Goal: Information Seeking & Learning: Find specific fact

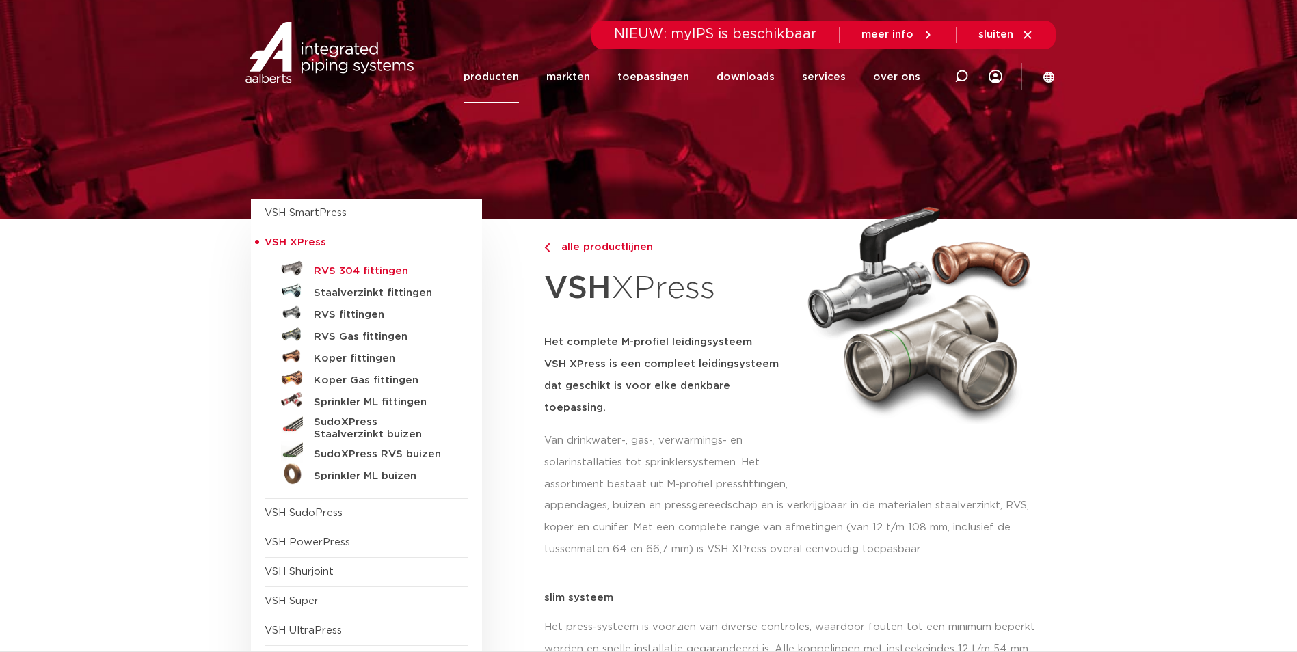
click at [365, 267] on h5 "RVS 304 fittingen" at bounding box center [381, 271] width 135 height 12
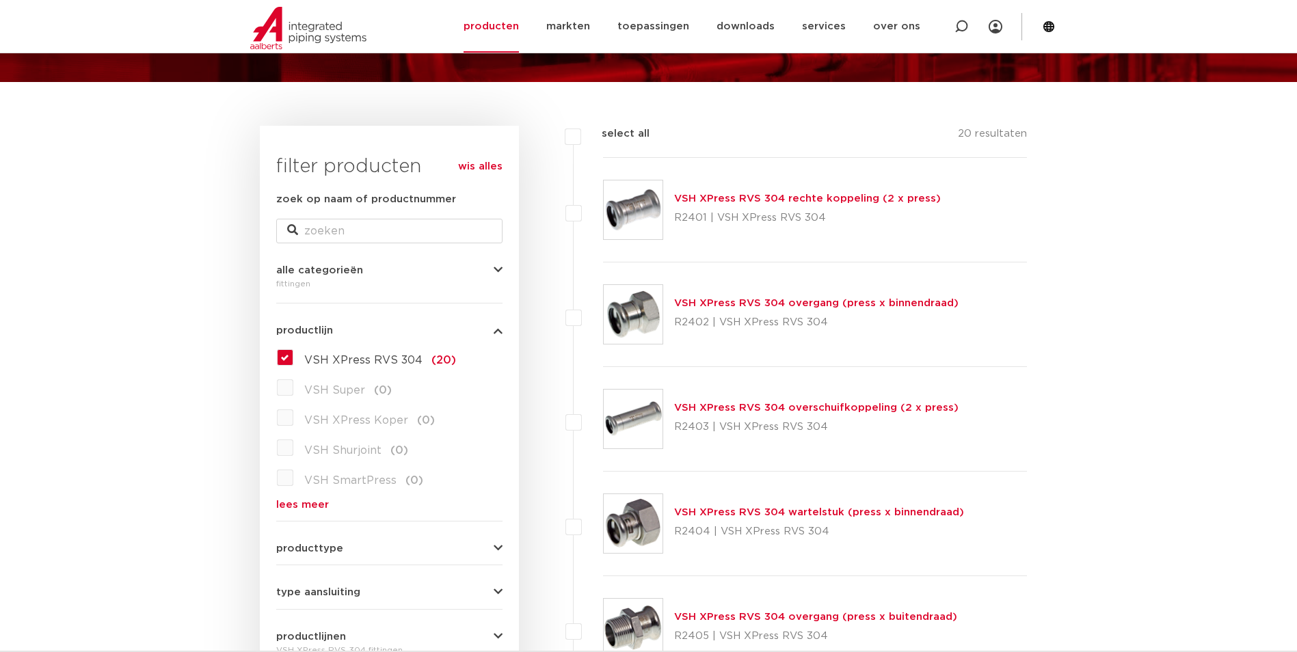
scroll to position [137, 0]
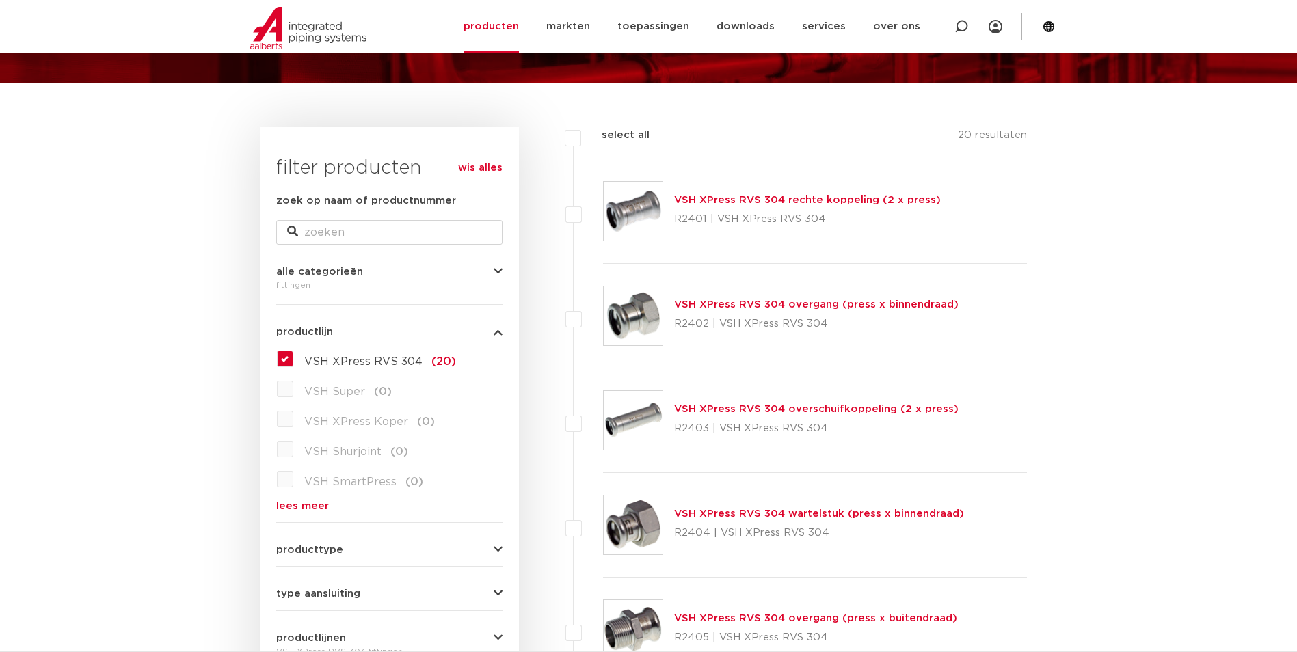
click at [760, 301] on link "VSH XPress RVS 304 overgang (press x binnendraad)" at bounding box center [816, 304] width 284 height 10
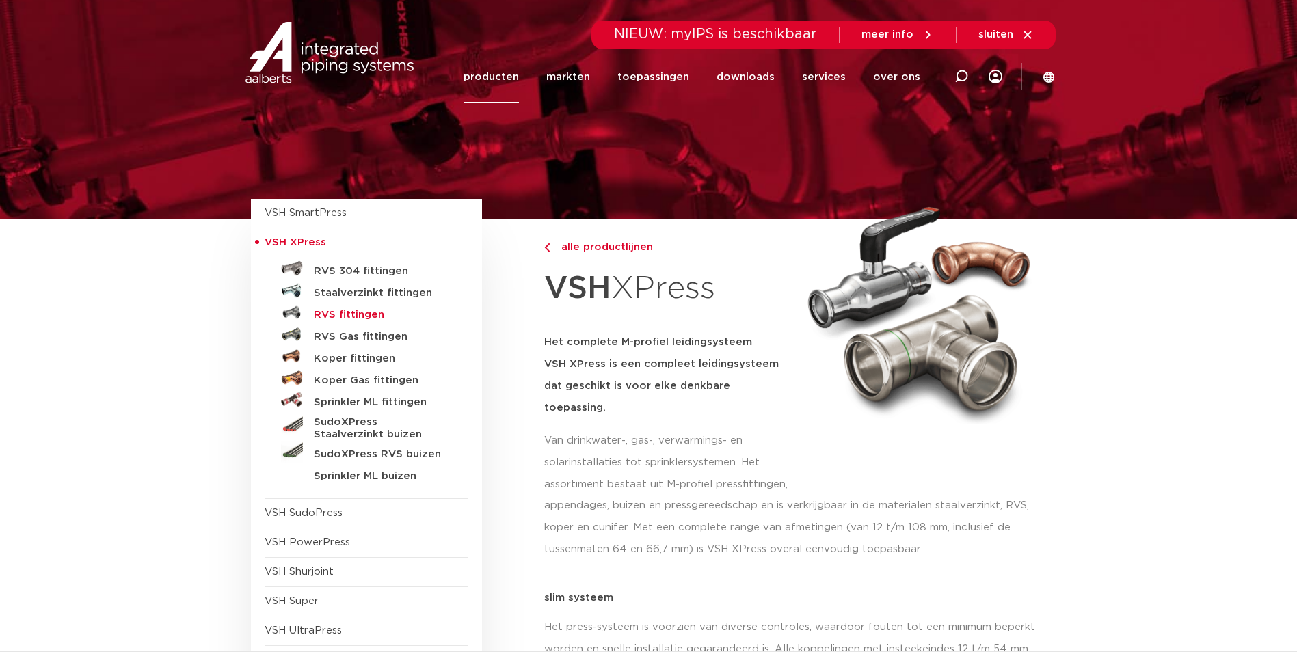
click at [357, 317] on h5 "RVS fittingen" at bounding box center [381, 315] width 135 height 12
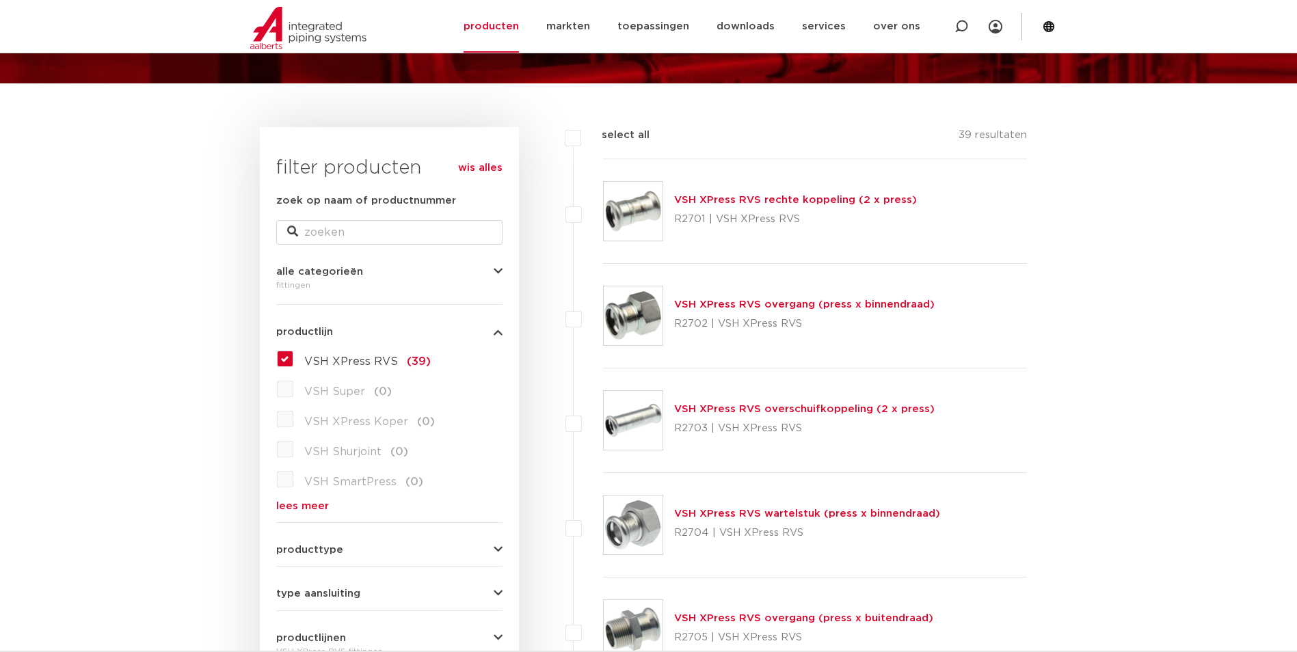
click at [792, 301] on link "VSH XPress RVS overgang (press x binnendraad)" at bounding box center [804, 304] width 260 height 10
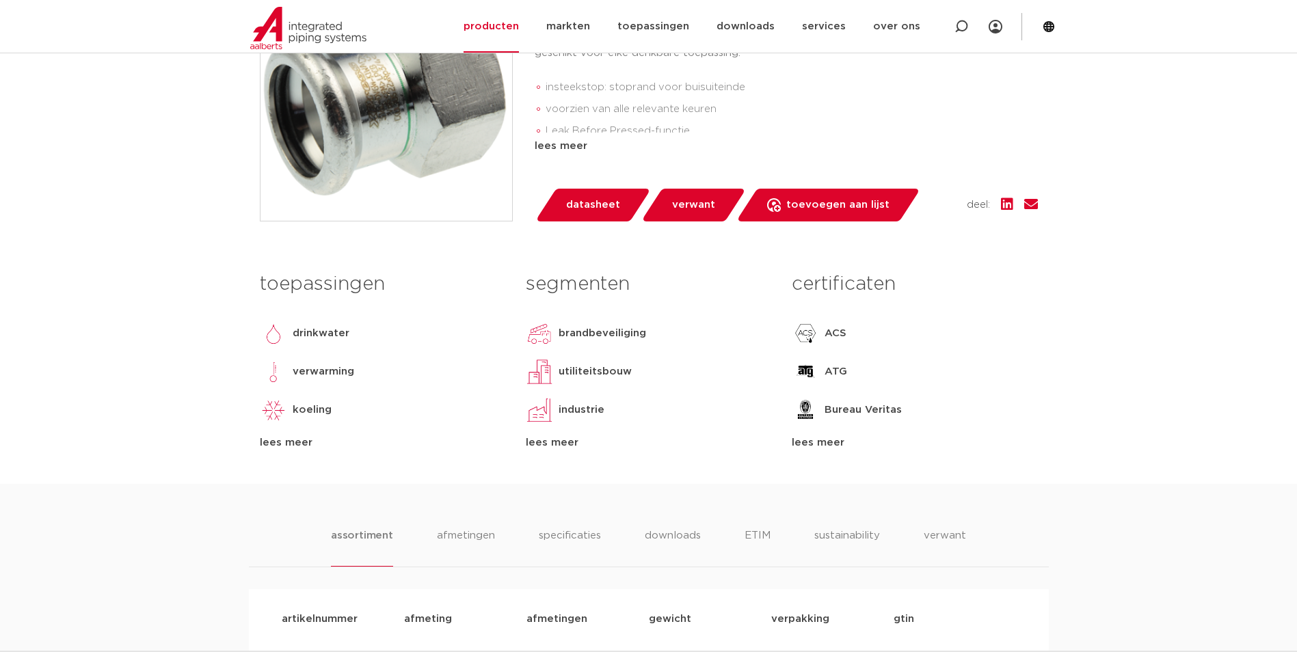
scroll to position [410, 0]
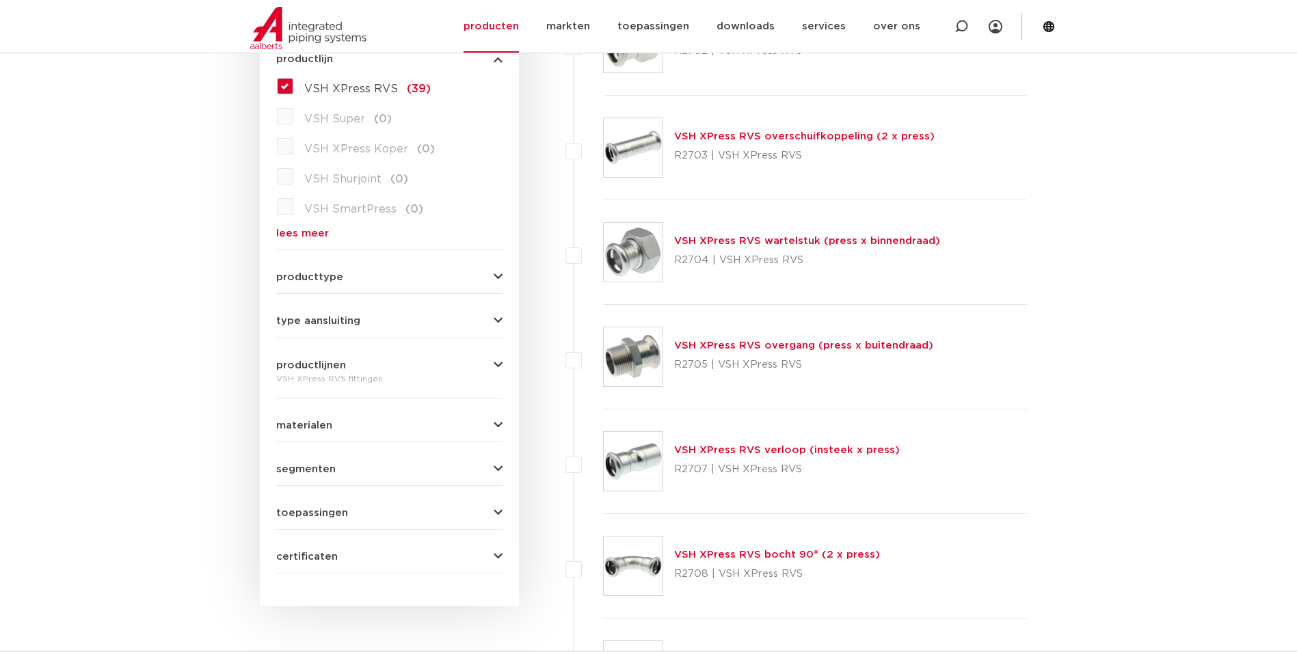
scroll to position [410, 0]
click at [753, 344] on link "VSH XPress RVS overgang (press x buitendraad)" at bounding box center [803, 345] width 259 height 10
click at [747, 342] on link "VSH XPress RVS overgang (press x buitendraad)" at bounding box center [803, 345] width 259 height 10
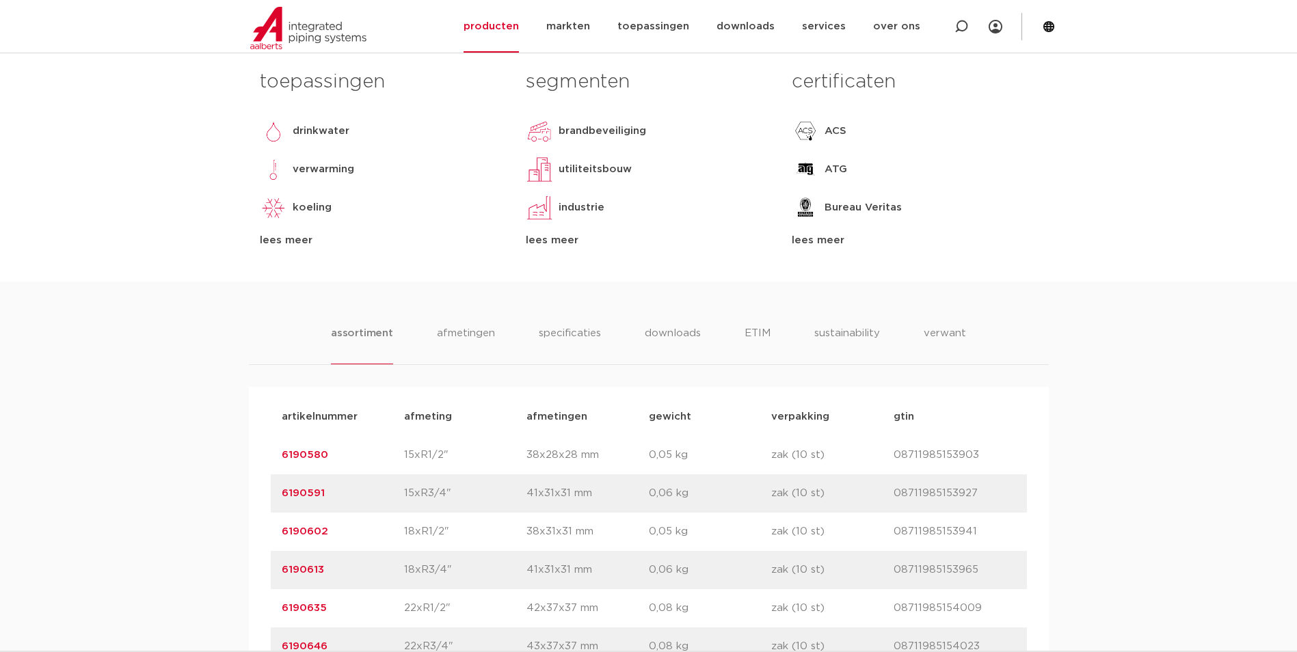
scroll to position [752, 0]
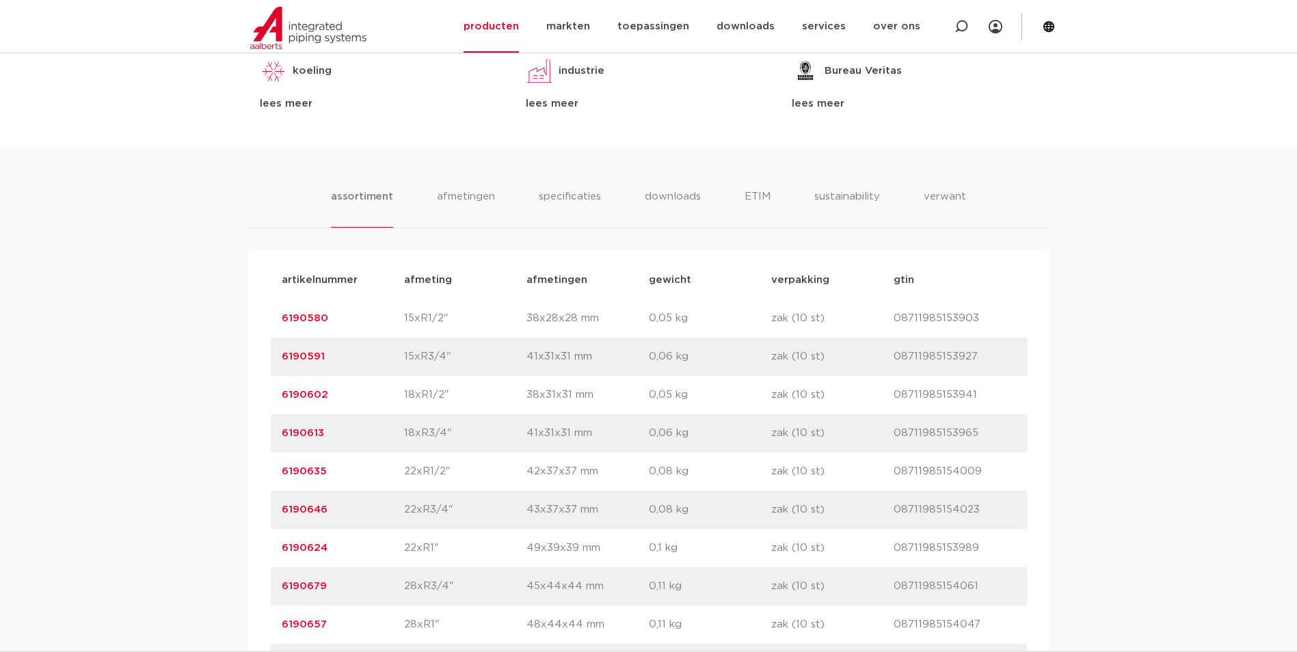
drag, startPoint x: 331, startPoint y: 395, endPoint x: 254, endPoint y: 400, distance: 76.7
click at [254, 400] on div "artikelnummer afmeting afmetingen gewicht verpakking gtin artikelnummer 6190580…" at bounding box center [649, 643] width 800 height 787
copy link "6190602"
drag, startPoint x: 334, startPoint y: 471, endPoint x: 278, endPoint y: 469, distance: 56.1
click at [278, 469] on div "artikelnummer 6190635 afmeting 22xR1/2" afmetingen 42x37x37 mm gewicht 0,08 kg …" at bounding box center [649, 471] width 756 height 38
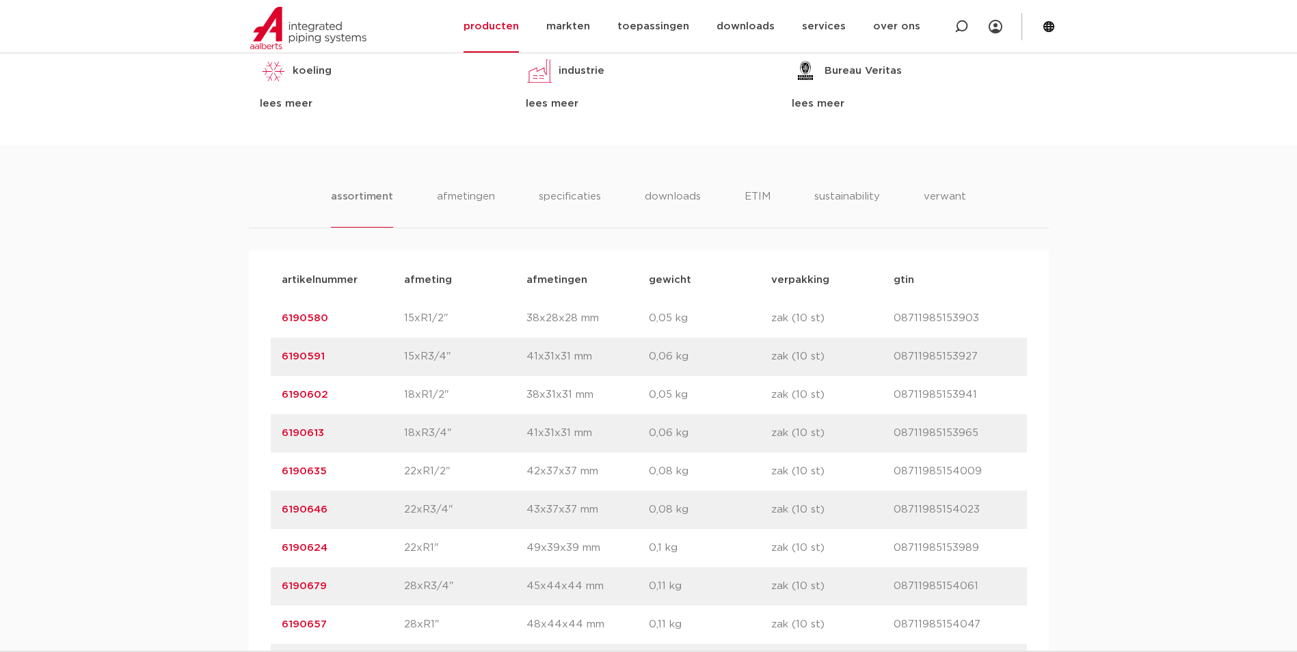
drag, startPoint x: 278, startPoint y: 469, endPoint x: 351, endPoint y: 474, distance: 72.6
click at [351, 473] on p "6190635" at bounding box center [343, 471] width 122 height 16
click at [342, 478] on p "6190635" at bounding box center [343, 471] width 122 height 16
click at [344, 473] on p "6190635" at bounding box center [343, 471] width 122 height 16
click at [348, 431] on p "6190613" at bounding box center [343, 433] width 122 height 16
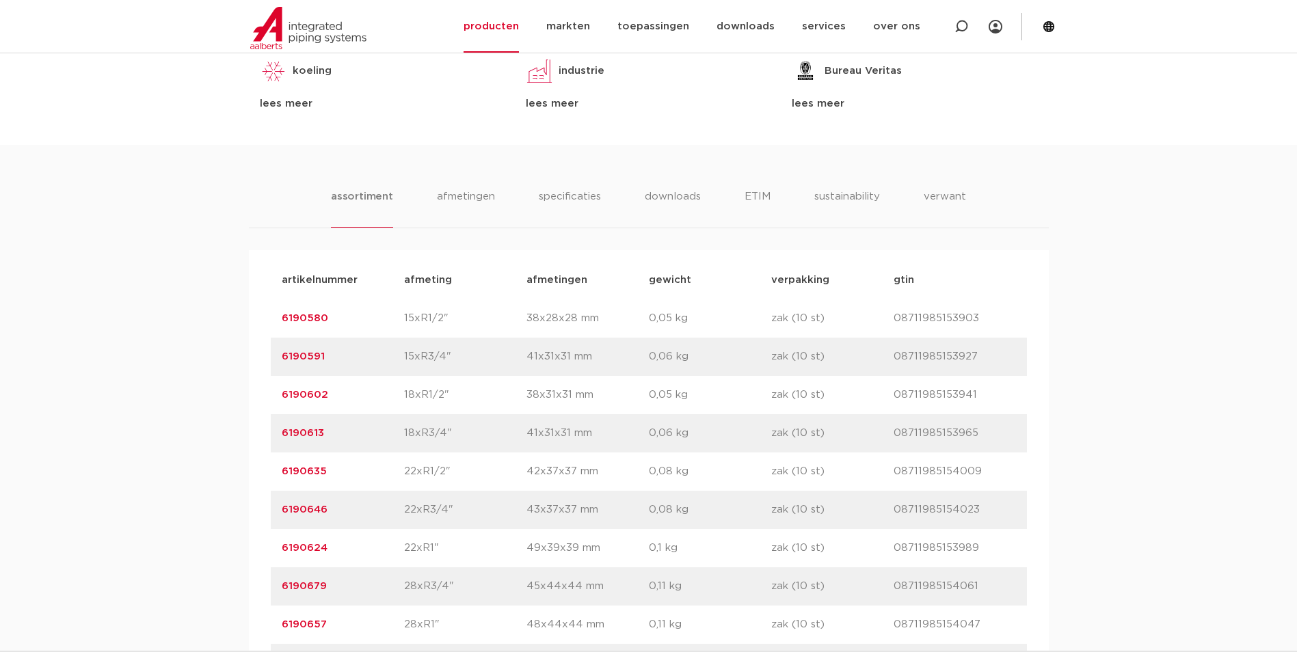
drag, startPoint x: 338, startPoint y: 465, endPoint x: 280, endPoint y: 468, distance: 58.2
click at [280, 468] on div "artikelnummer 6190635 afmeting 22xR1/2" afmetingen 42x37x37 mm gewicht 0,08 kg …" at bounding box center [649, 471] width 756 height 38
copy link "6190635"
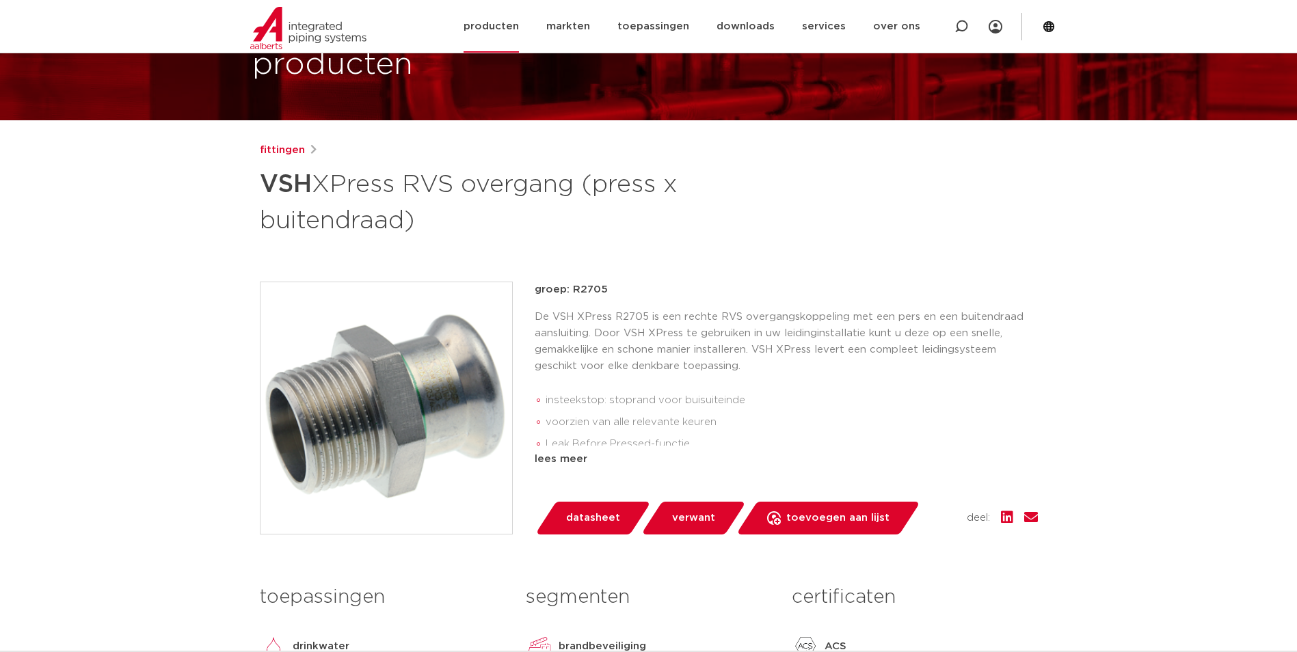
scroll to position [0, 0]
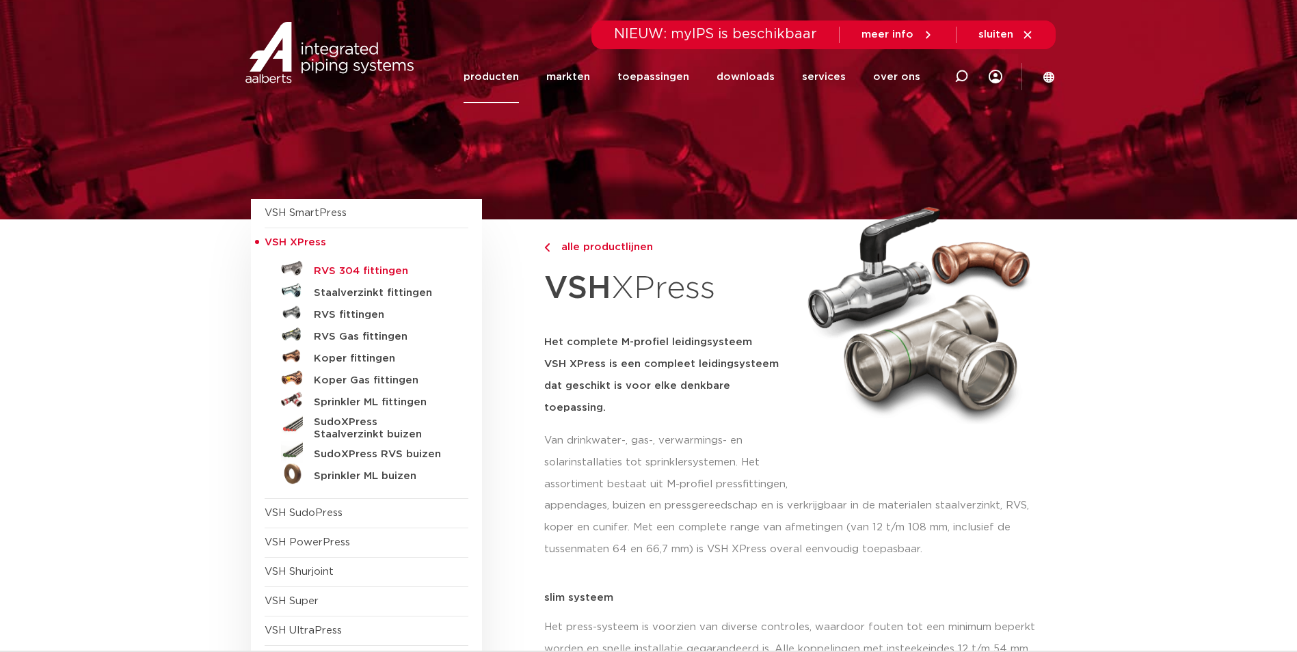
click at [353, 270] on h5 "RVS 304 fittingen" at bounding box center [381, 271] width 135 height 12
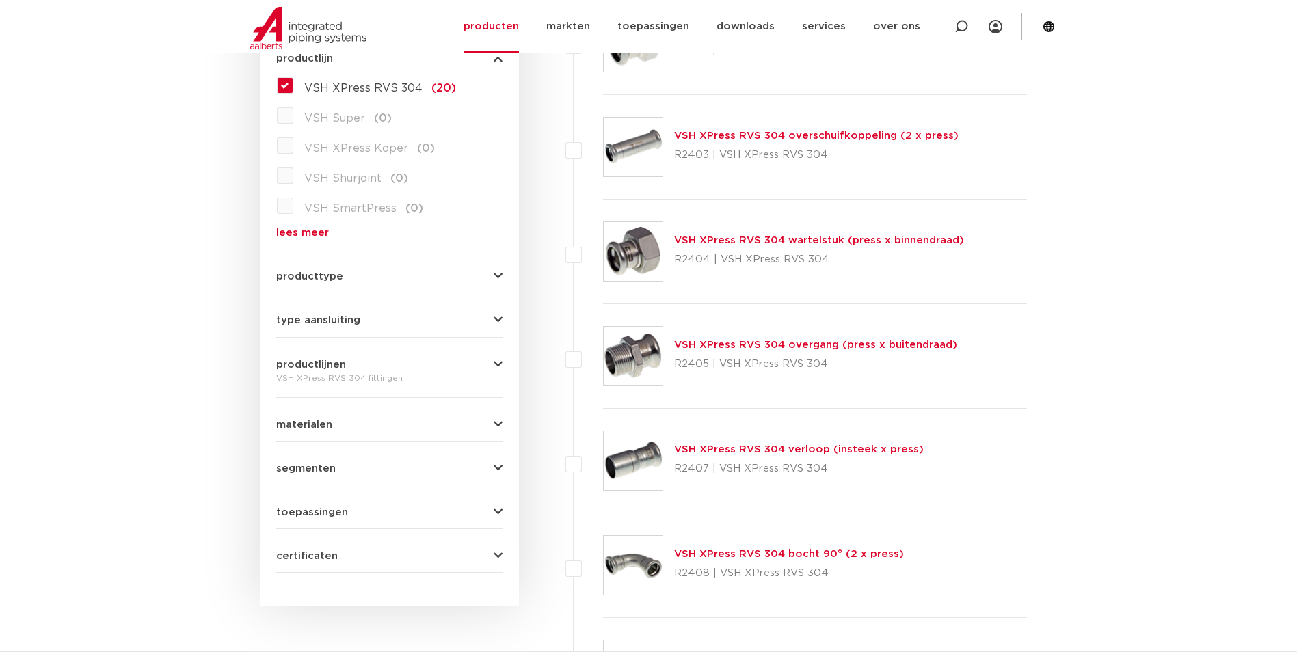
click at [748, 346] on link "VSH XPress RVS 304 overgang (press x buitendraad)" at bounding box center [815, 345] width 283 height 10
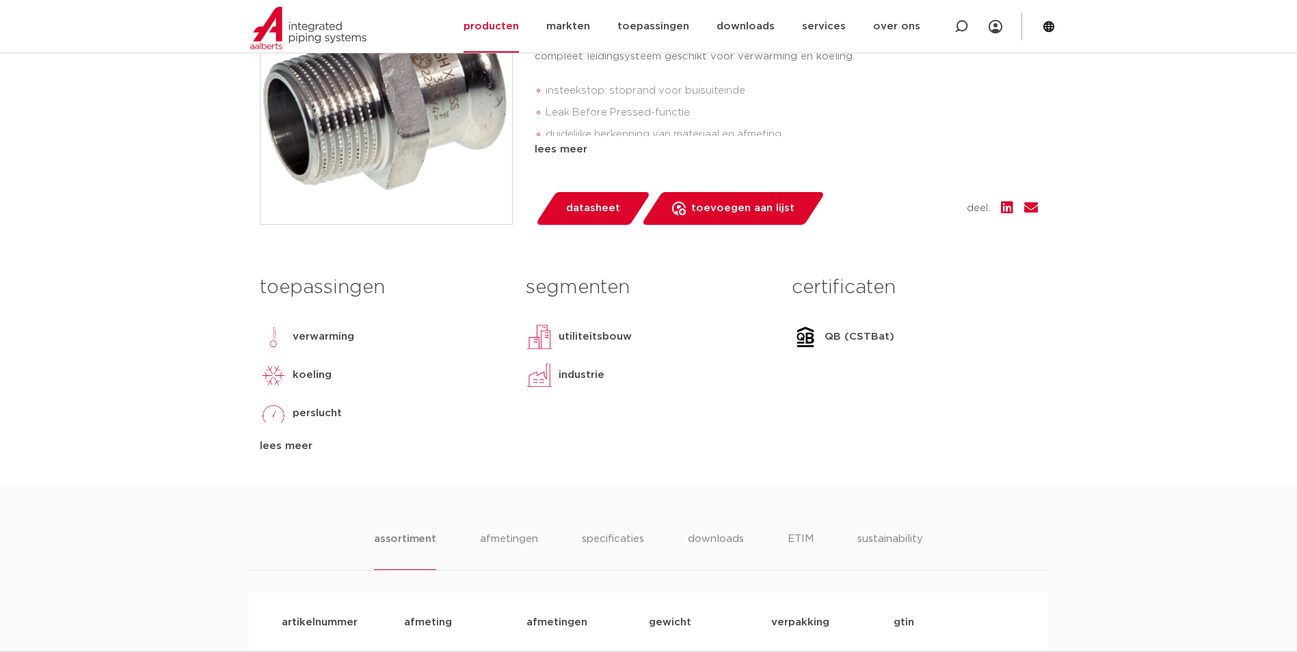
scroll to position [615, 0]
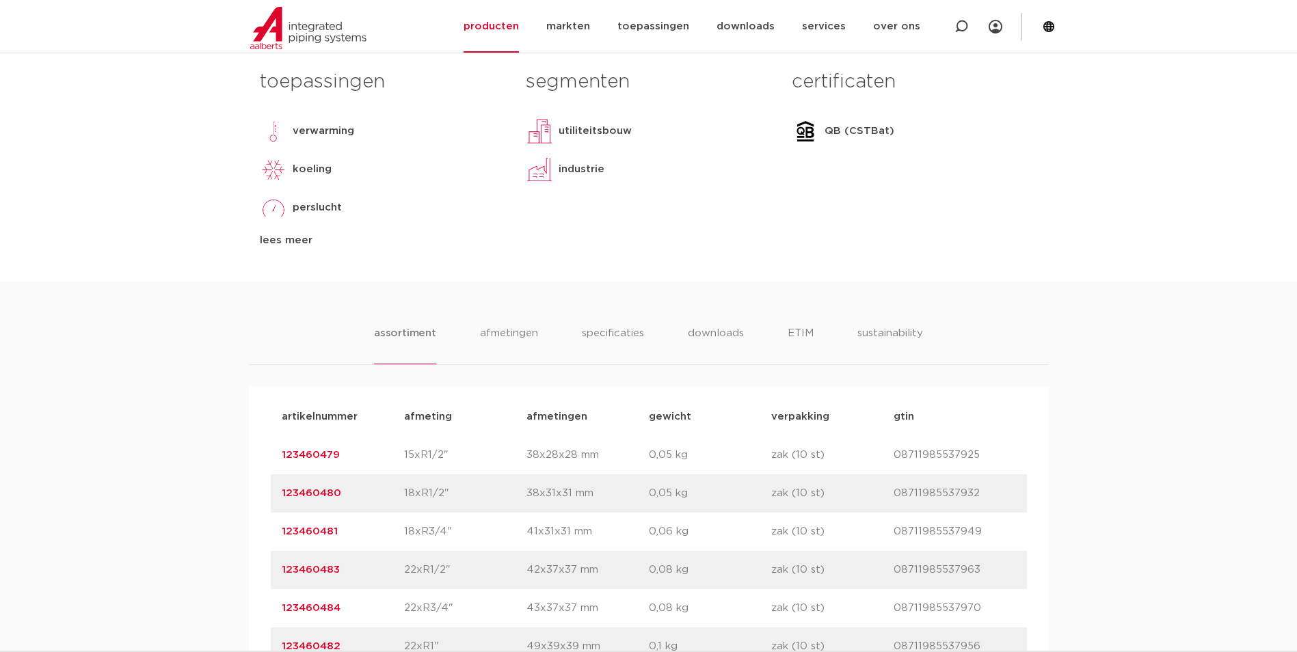
drag, startPoint x: 349, startPoint y: 569, endPoint x: 256, endPoint y: 573, distance: 93.0
copy link "123460483"
